Goal: Information Seeking & Learning: Learn about a topic

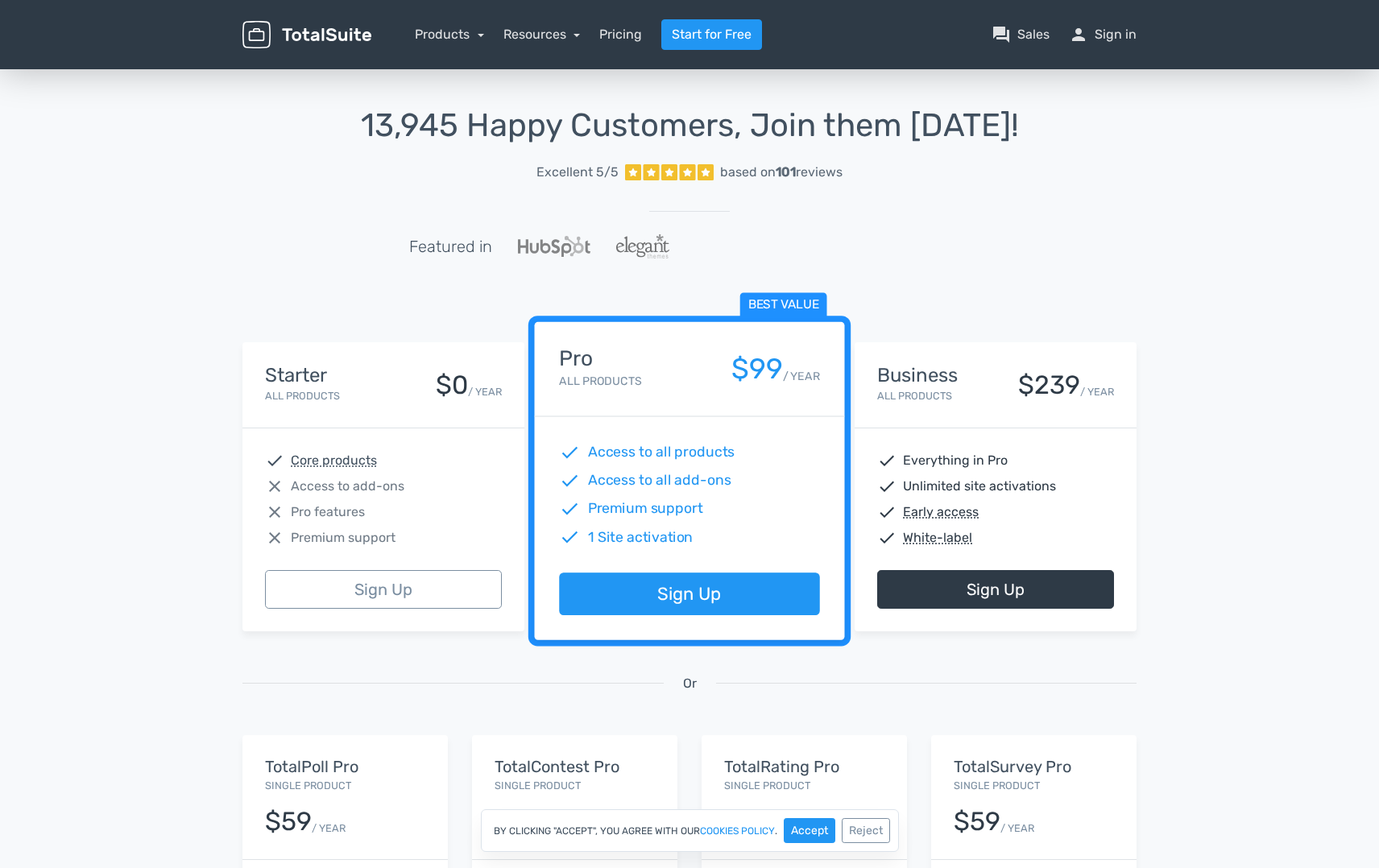
click at [1257, 343] on div "13,945 Happy Customers, Join them Today! Excellent 5/5 based on 101 reviews Fea…" at bounding box center [690, 595] width 1379 height 1058
click at [326, 35] on img at bounding box center [307, 35] width 129 height 28
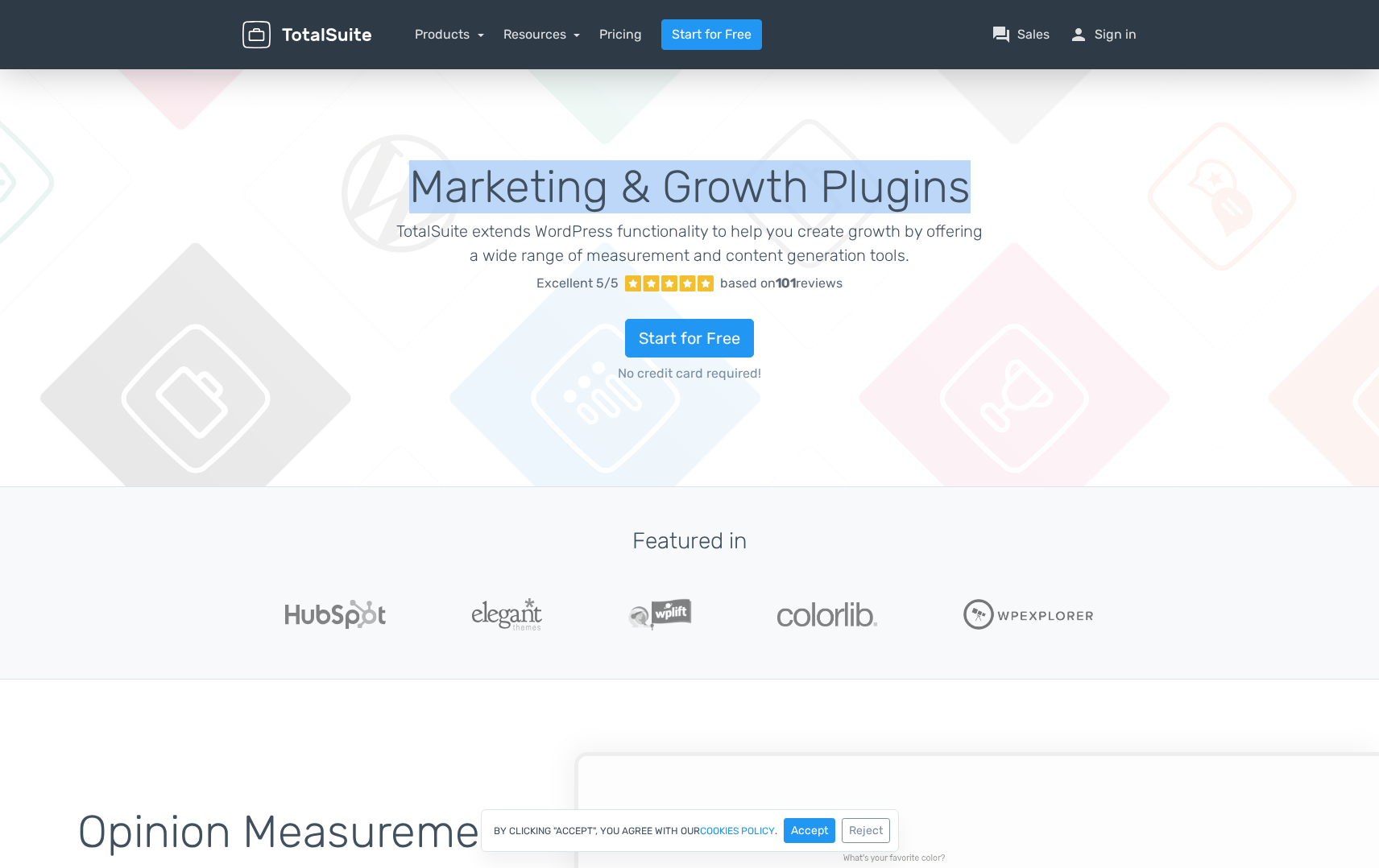
drag, startPoint x: 413, startPoint y: 195, endPoint x: 967, endPoint y: 186, distance: 554.1
click at [967, 186] on h1 "Marketing & Growth Plugins" at bounding box center [690, 187] width 588 height 50
copy h1 "Marketing & Growth Plugins"
click at [327, 35] on img at bounding box center [307, 35] width 129 height 28
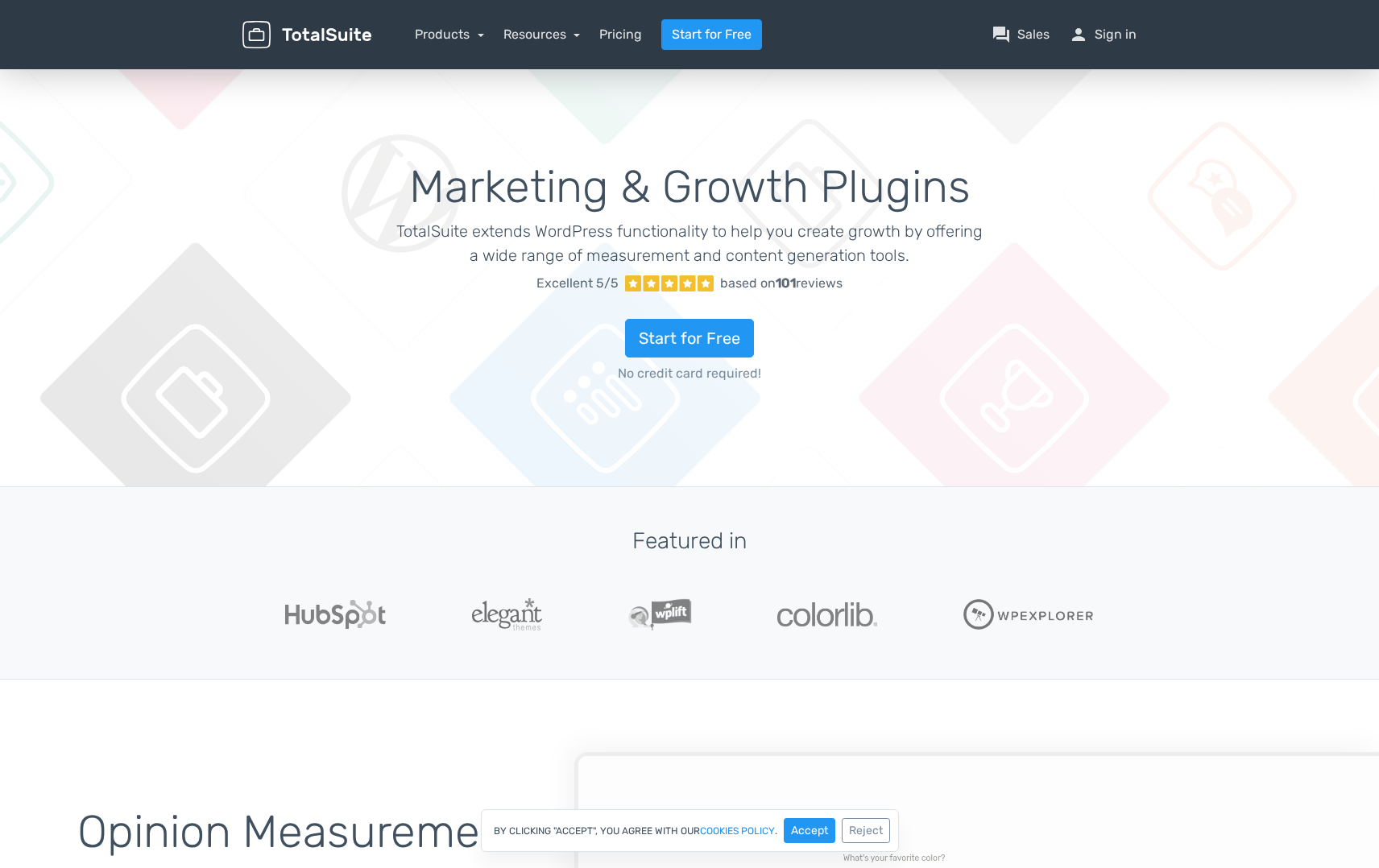
click at [326, 32] on img at bounding box center [307, 35] width 129 height 28
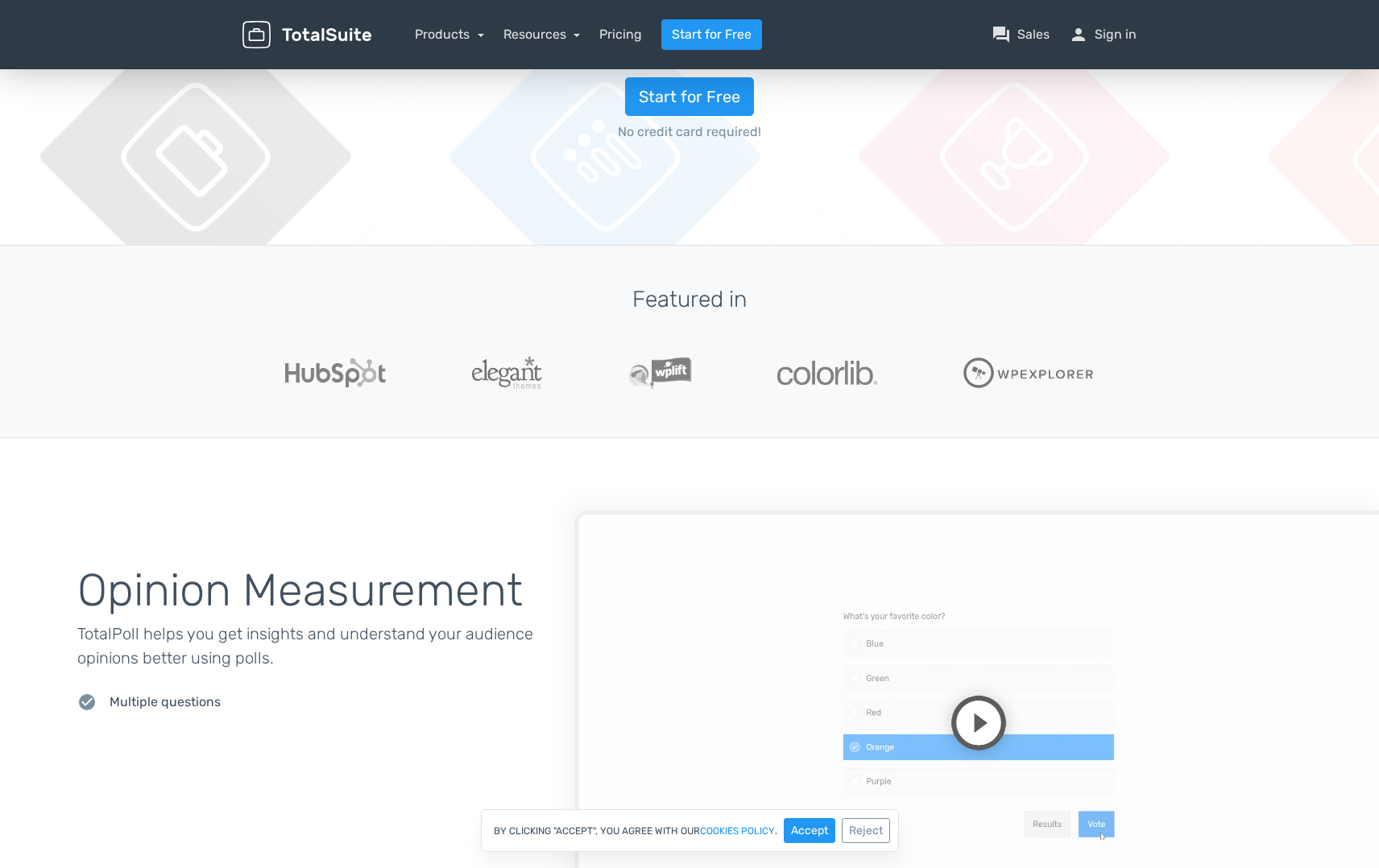
scroll to position [387, 0]
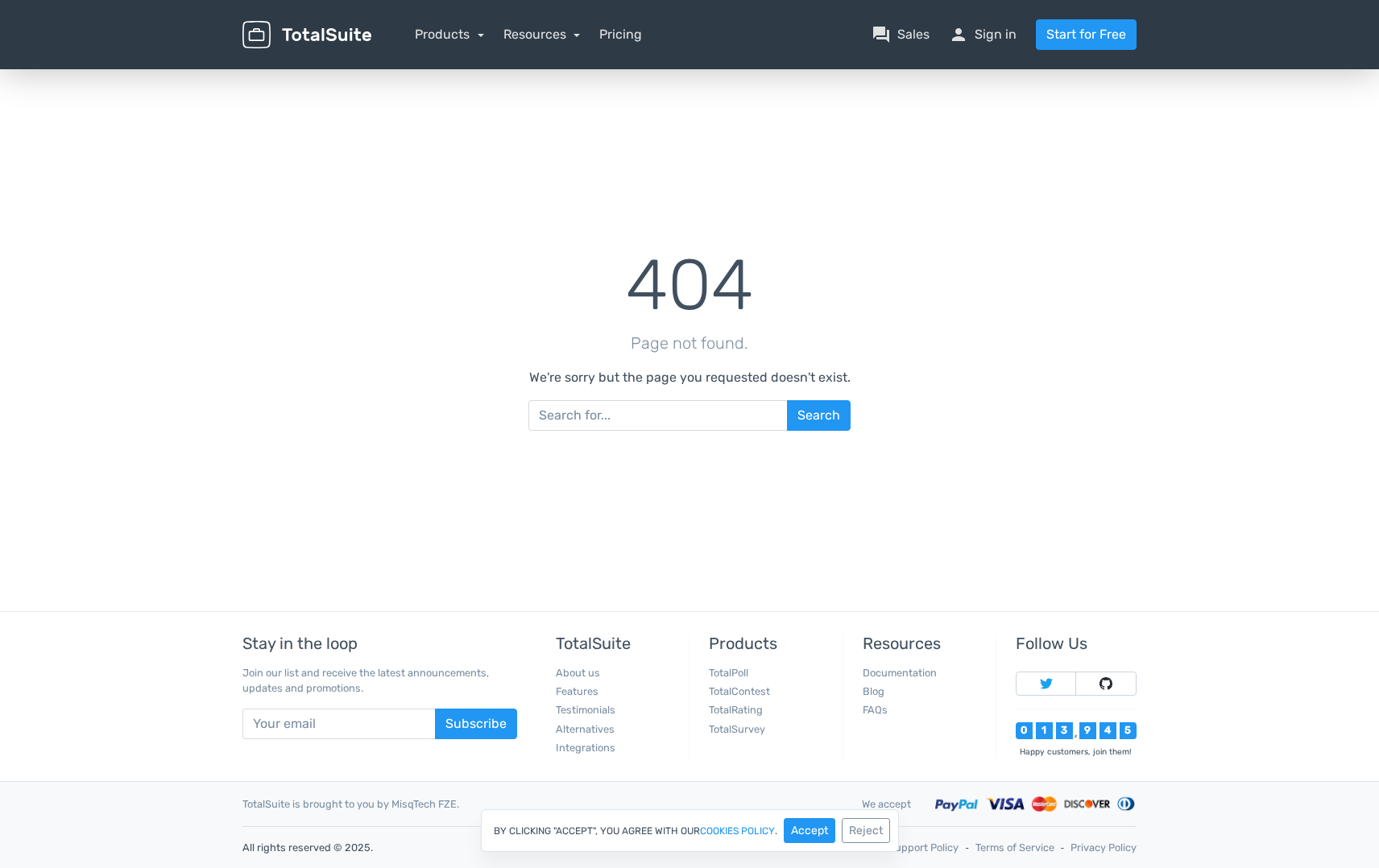
click at [332, 42] on img at bounding box center [307, 35] width 129 height 28
